Goal: Information Seeking & Learning: Learn about a topic

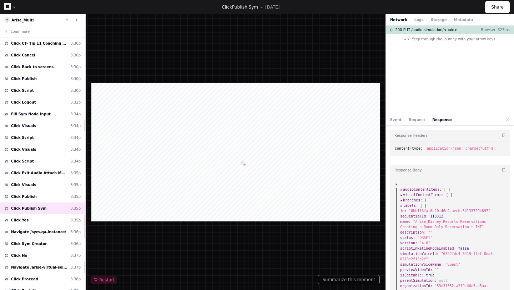
click at [10, 4] on icon at bounding box center [7, 6] width 6 height 6
click at [10, 7] on icon at bounding box center [7, 6] width 6 height 6
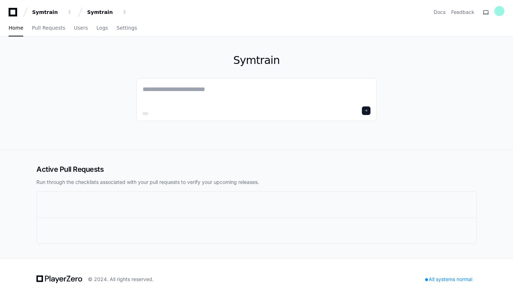
click at [4, 7] on div "Symtrain Symtrain Docs Feedback" at bounding box center [256, 9] width 513 height 19
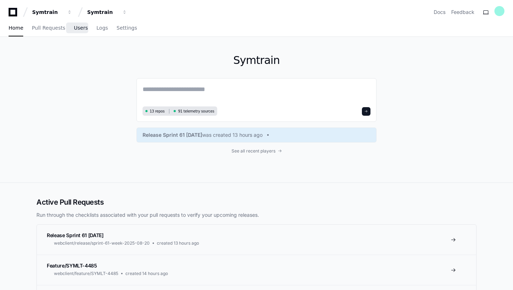
click at [74, 30] on span "Users" at bounding box center [81, 28] width 14 height 4
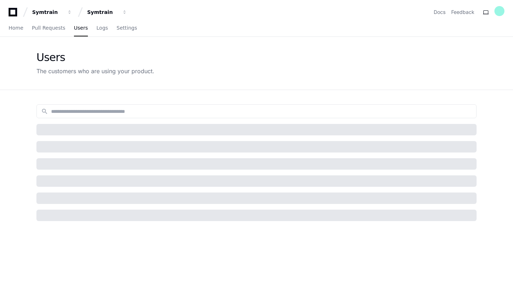
scroll to position [1, 0]
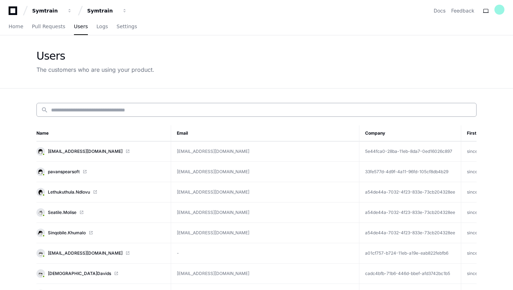
click at [100, 111] on input at bounding box center [261, 109] width 421 height 7
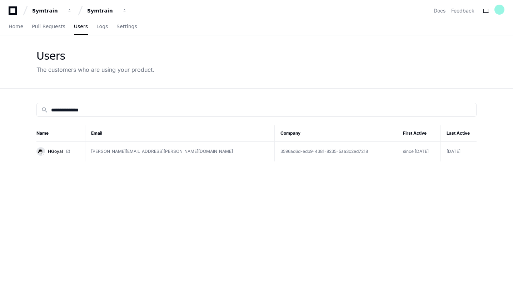
click at [141, 148] on td "harshita.goyal@symtrain.com" at bounding box center [179, 151] width 189 height 20
click at [129, 151] on td "harshita.goyal@symtrain.com" at bounding box center [179, 151] width 189 height 20
click at [68, 148] on link "HGoyal" at bounding box center [57, 151] width 43 height 9
click at [117, 111] on input "**********" at bounding box center [261, 109] width 421 height 7
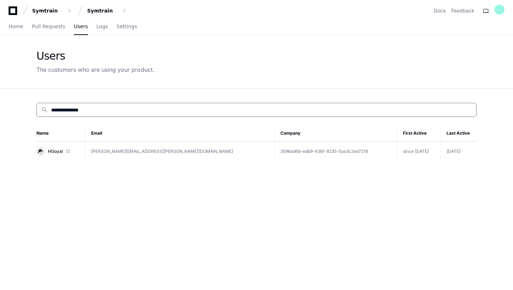
click at [117, 111] on input "**********" at bounding box center [261, 109] width 421 height 7
paste input "**********"
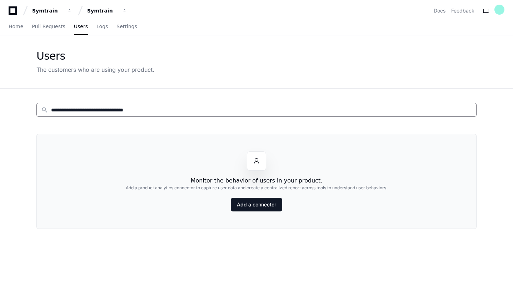
drag, startPoint x: 93, startPoint y: 109, endPoint x: 35, endPoint y: 103, distance: 58.8
click at [37, 104] on mat-form-field "**********" at bounding box center [256, 110] width 440 height 14
click at [145, 109] on input "**********" at bounding box center [261, 109] width 421 height 7
type input "**********"
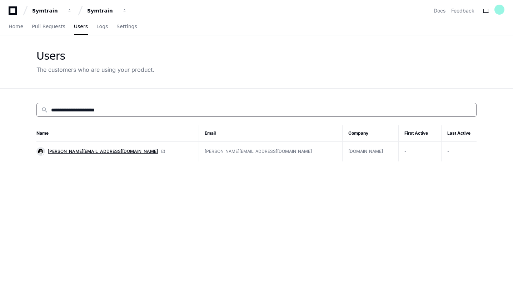
click at [102, 150] on span "pavan.kumar@symtrain.com" at bounding box center [103, 152] width 110 height 6
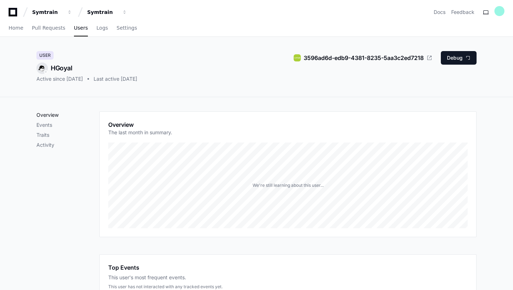
click at [58, 115] on p "Overview" at bounding box center [67, 114] width 63 height 7
click at [81, 31] on link "Users" at bounding box center [81, 28] width 14 height 16
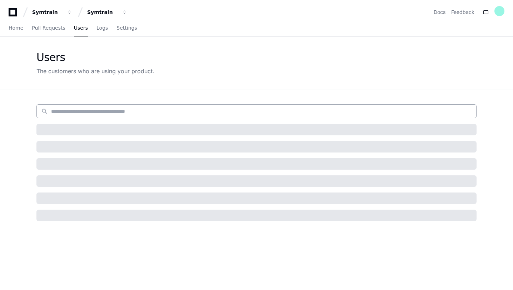
click at [85, 112] on input at bounding box center [261, 111] width 421 height 7
type input "*"
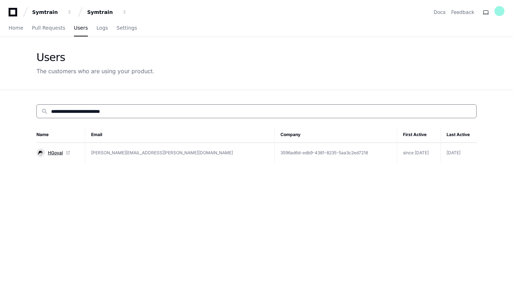
type input "**********"
click at [60, 153] on span "HGoyal" at bounding box center [55, 153] width 15 height 6
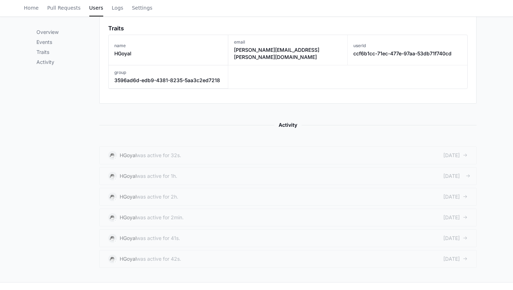
scroll to position [301, 0]
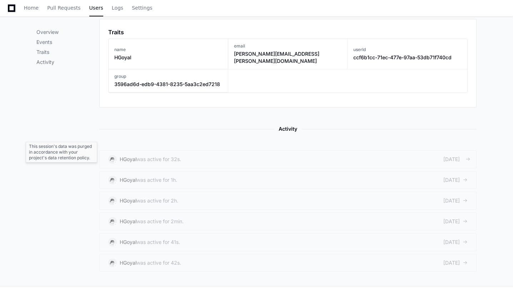
click at [157, 156] on div "was active for 32s." at bounding box center [158, 159] width 45 height 7
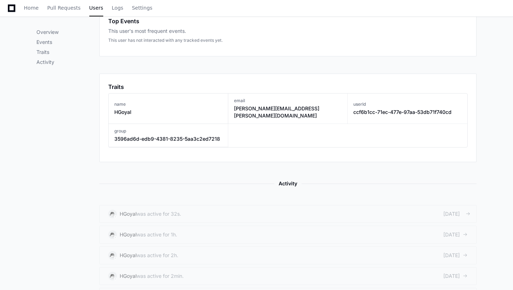
scroll to position [272, 0]
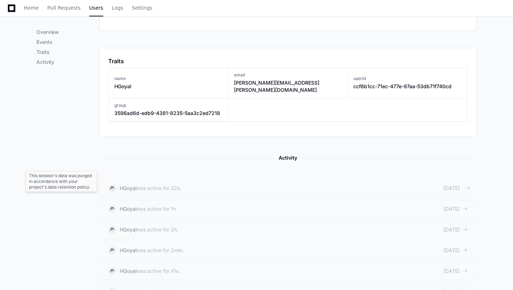
click at [464, 186] on div at bounding box center [464, 188] width 5 height 5
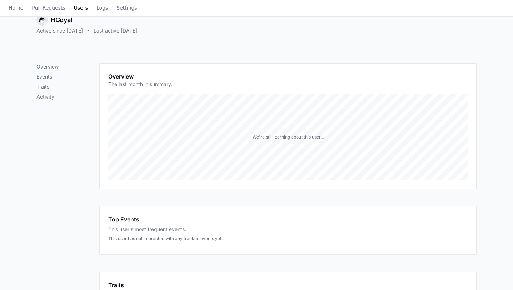
scroll to position [0, 0]
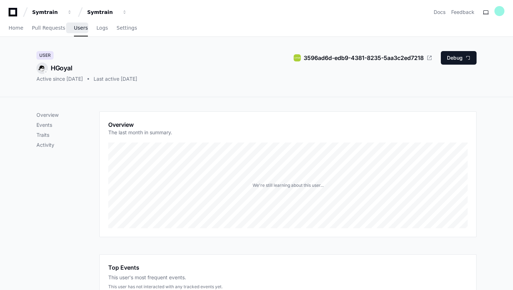
click at [77, 29] on span "Users" at bounding box center [81, 28] width 14 height 4
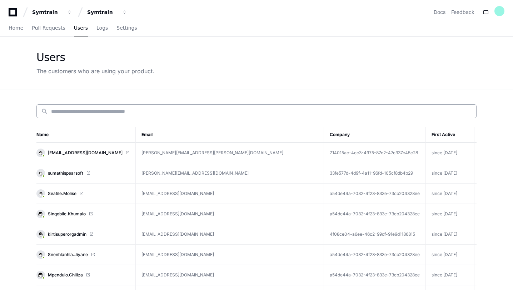
click at [114, 112] on input at bounding box center [261, 111] width 421 height 7
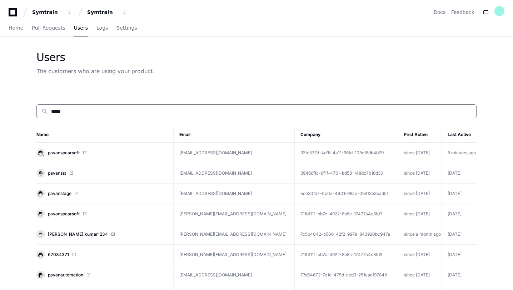
type input "*****"
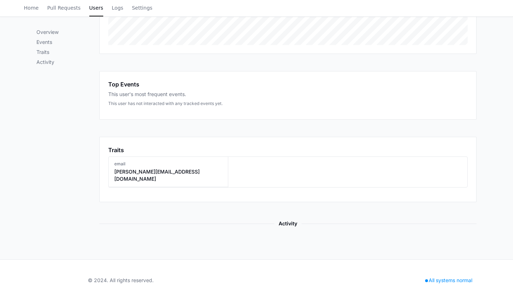
scroll to position [187, 0]
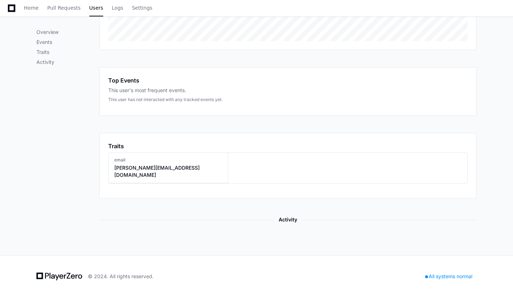
click at [174, 165] on h3 "[PERSON_NAME][EMAIL_ADDRESS][DOMAIN_NAME]" at bounding box center [168, 171] width 108 height 14
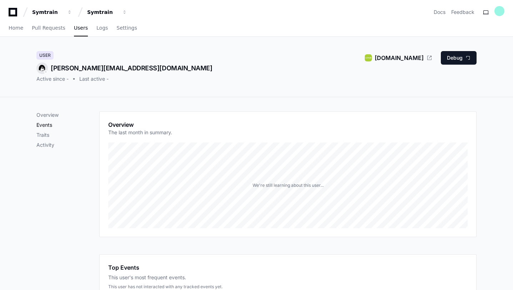
click at [49, 124] on p "Events" at bounding box center [67, 124] width 63 height 7
click at [96, 27] on span "Logs" at bounding box center [101, 28] width 11 height 4
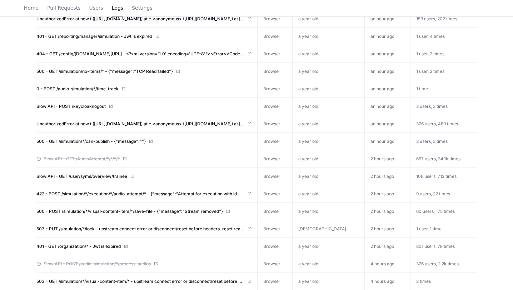
scroll to position [699, 0]
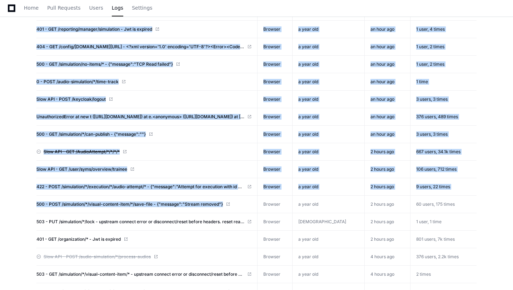
drag, startPoint x: 29, startPoint y: 202, endPoint x: 220, endPoint y: 207, distance: 191.4
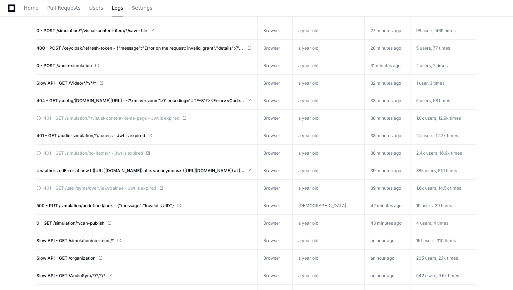
scroll to position [375, 0]
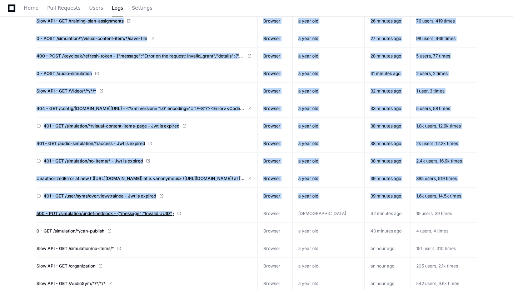
drag, startPoint x: 31, startPoint y: 212, endPoint x: 175, endPoint y: 211, distance: 143.9
click at [175, 211] on div "search Prod Select calendar_today Start – End date Select Issue Dataset First S…" at bounding box center [256, 192] width 457 height 955
click at [19, 218] on app-issue-list-page "Logs System errors and logs we're tracking. search Prod Select calendar_today S…" at bounding box center [256, 166] width 513 height 1008
